Goal: Information Seeking & Learning: Learn about a topic

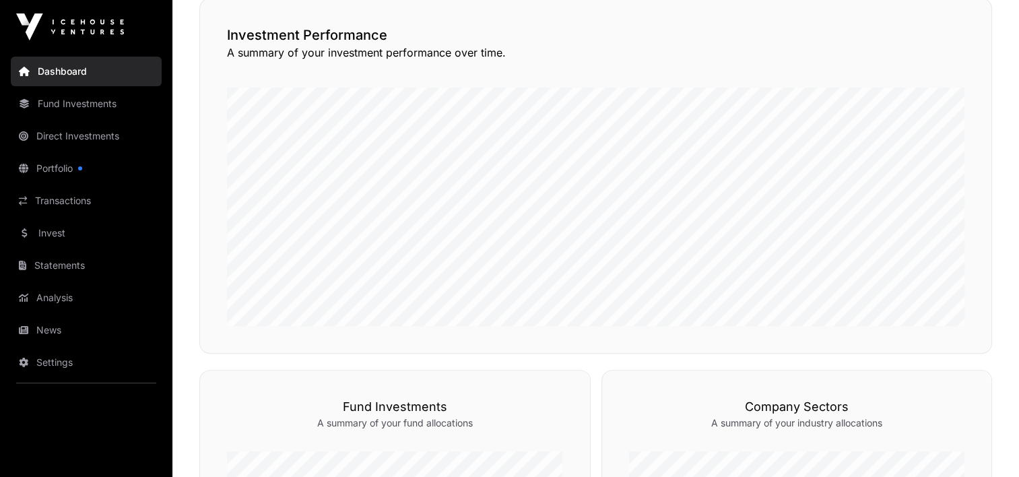
scroll to position [337, 0]
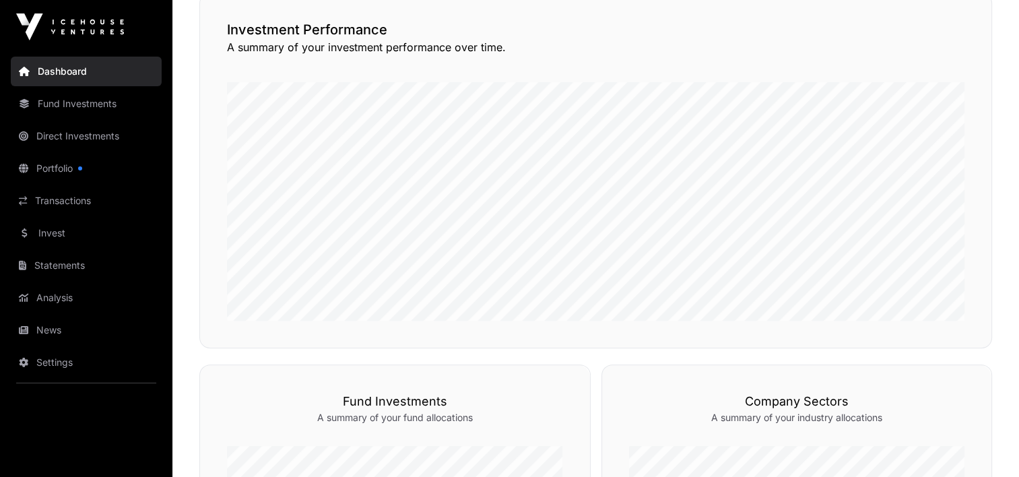
click at [73, 101] on link "Fund Investments" at bounding box center [86, 104] width 151 height 30
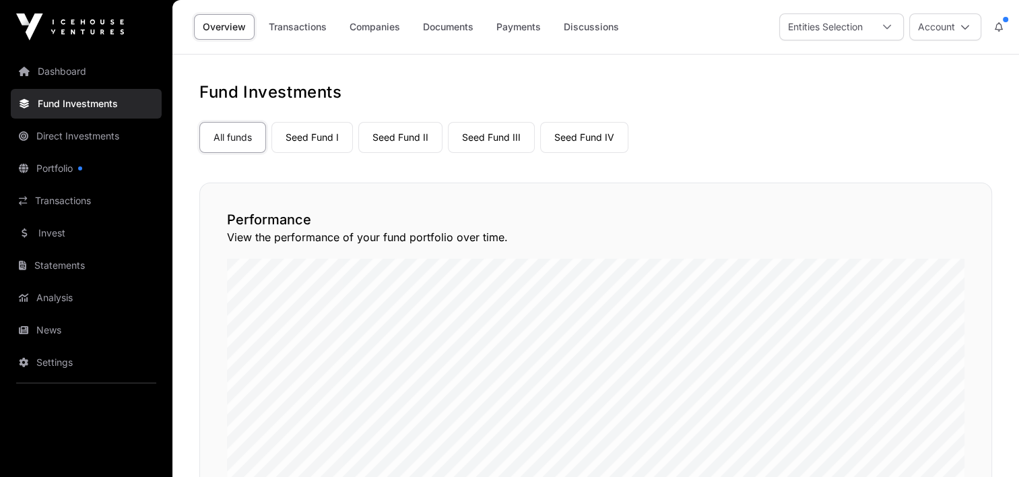
click at [370, 26] on link "Companies" at bounding box center [375, 27] width 68 height 26
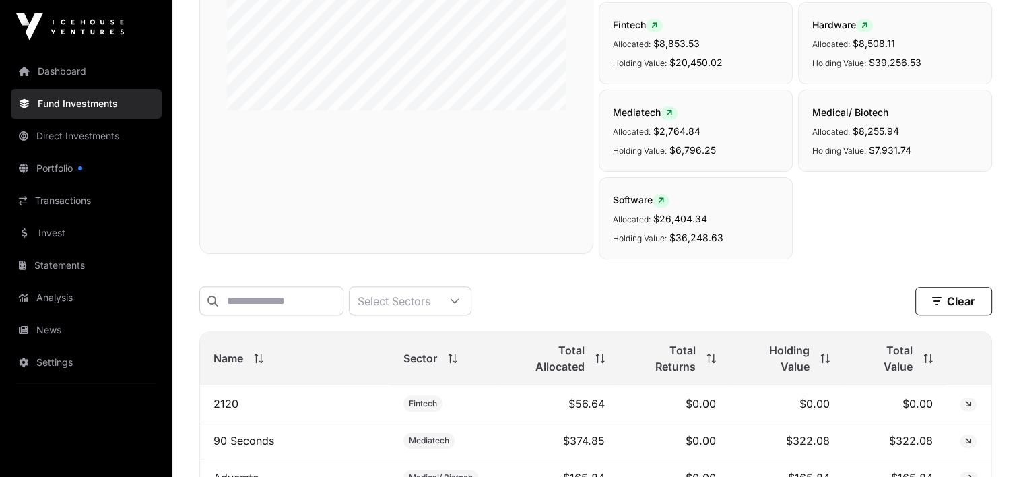
scroll to position [539, 0]
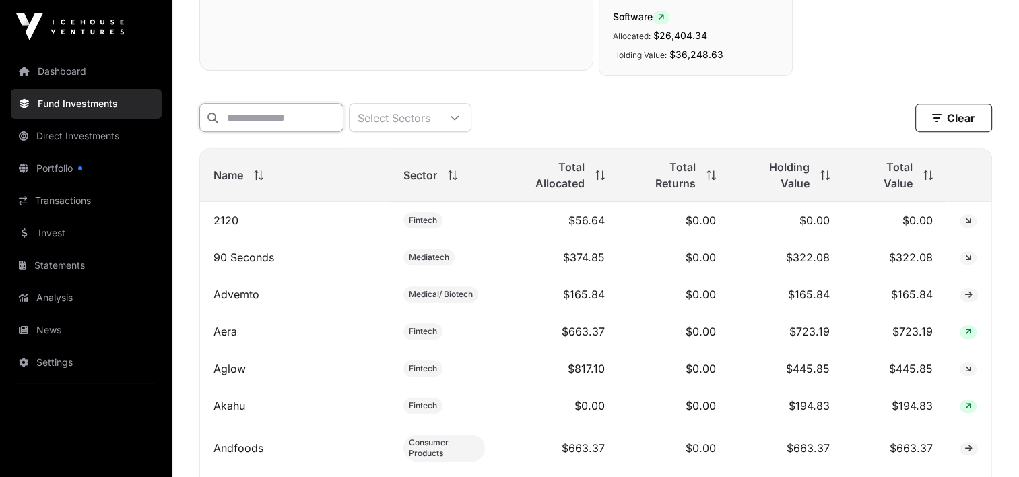
click at [281, 111] on input "text" at bounding box center [271, 117] width 144 height 29
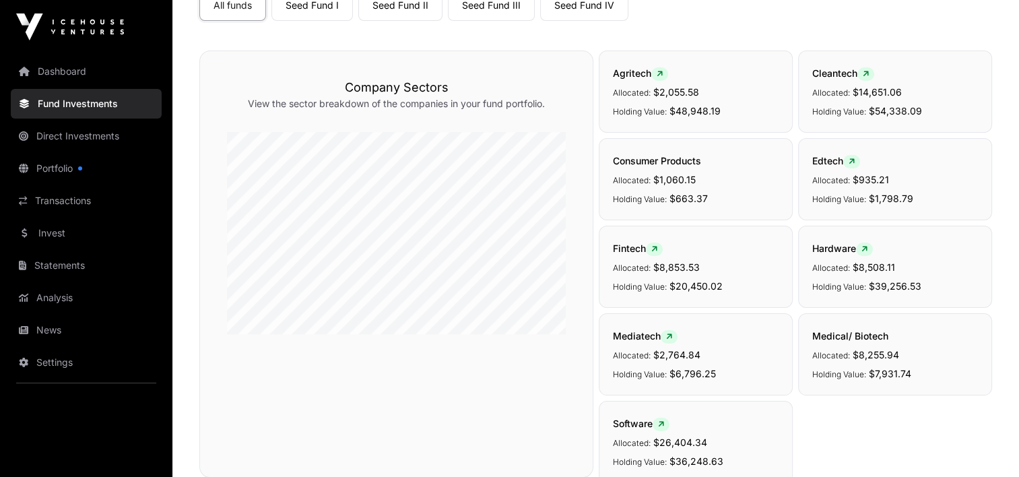
scroll to position [0, 0]
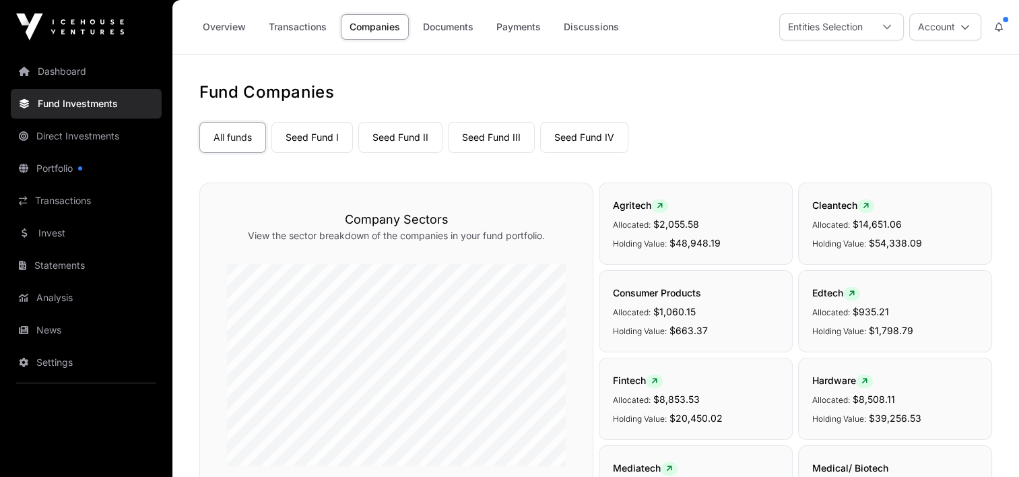
type input "*********"
click at [314, 135] on link "Seed Fund I" at bounding box center [311, 137] width 81 height 31
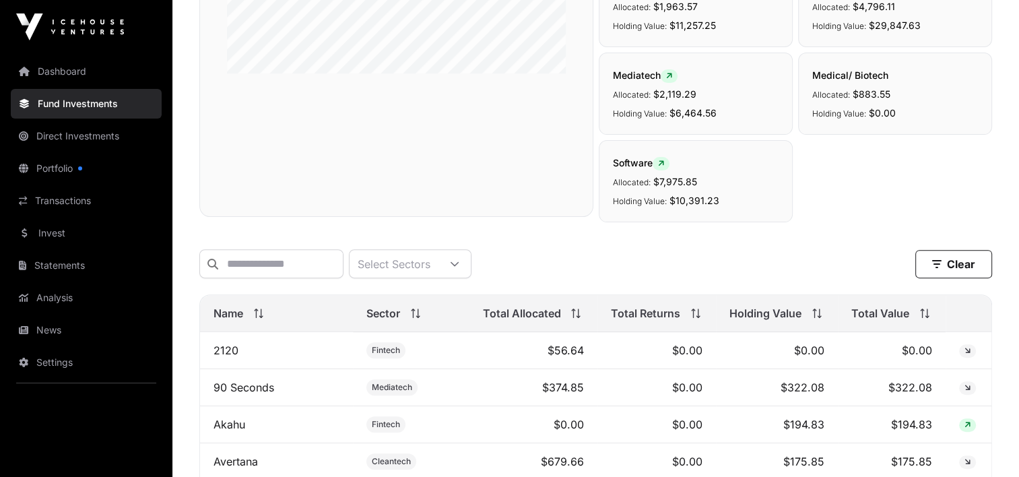
scroll to position [404, 0]
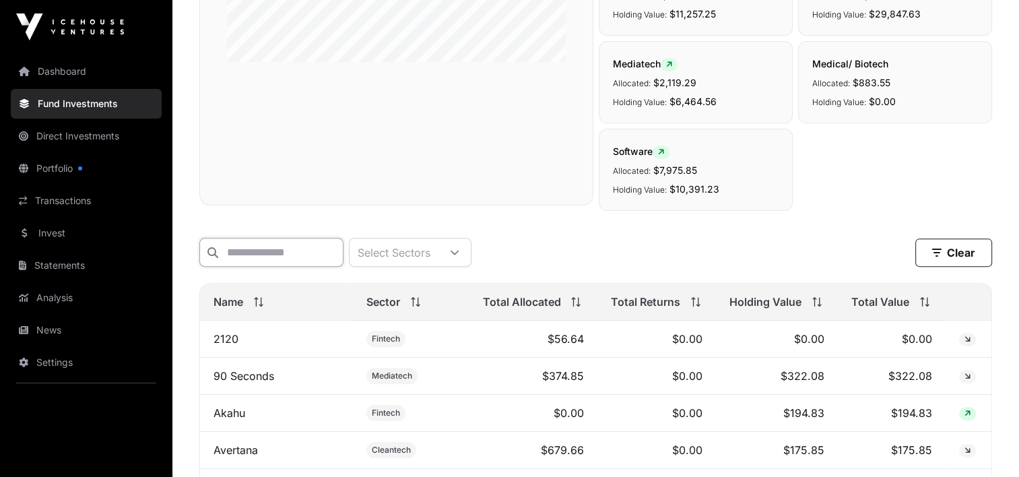
click at [312, 250] on input "text" at bounding box center [271, 252] width 144 height 29
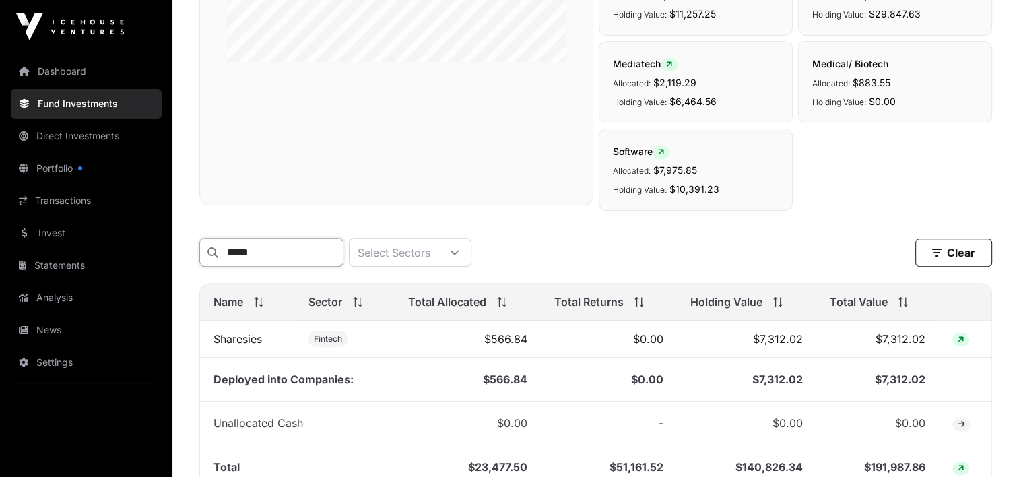
type input "*****"
click at [244, 341] on link "Sharesies" at bounding box center [237, 338] width 48 height 13
